Goal: Task Accomplishment & Management: Complete application form

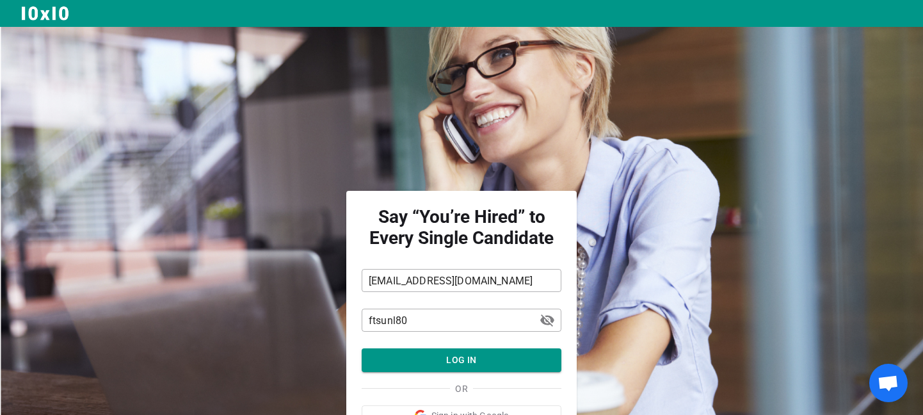
scroll to position [74, 0]
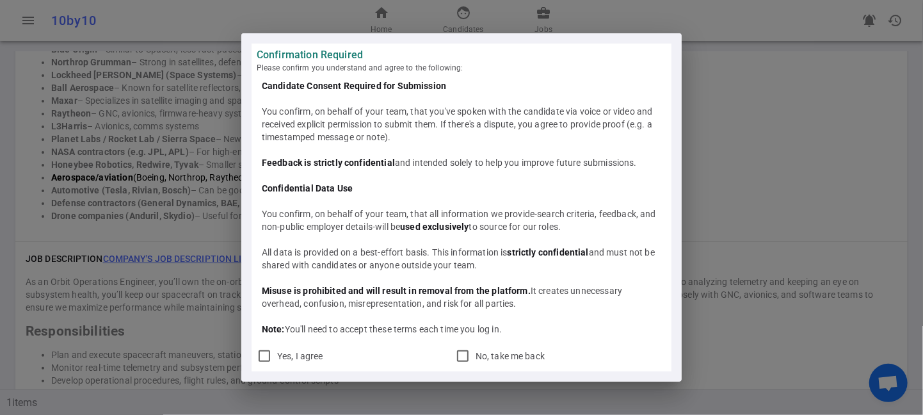
scroll to position [1054, 0]
click at [194, 136] on div "Confirmation Required Please confirm you understand and agree to the following:…" at bounding box center [461, 207] width 923 height 415
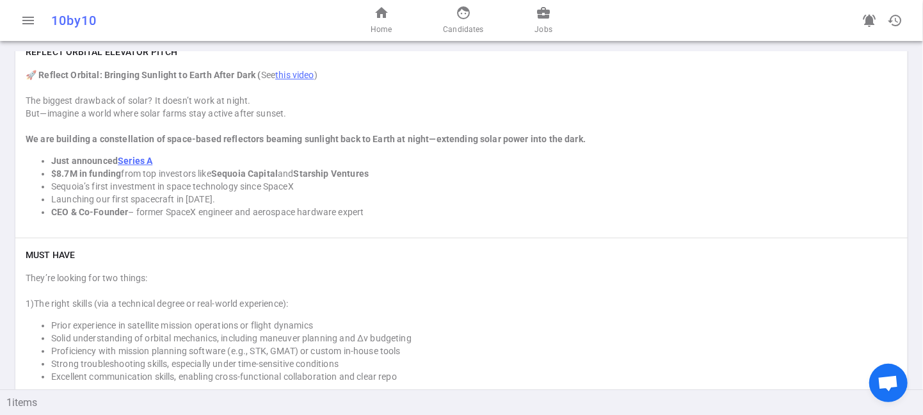
scroll to position [158, 0]
